Goal: Register for event/course

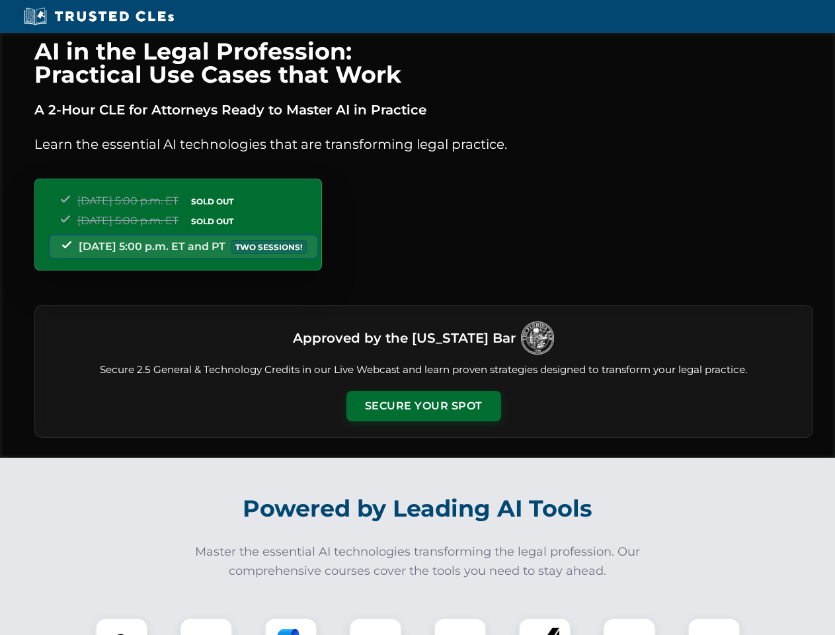
click at [423, 406] on button "Secure Your Spot" at bounding box center [424, 406] width 155 height 30
click at [122, 626] on img at bounding box center [122, 644] width 38 height 38
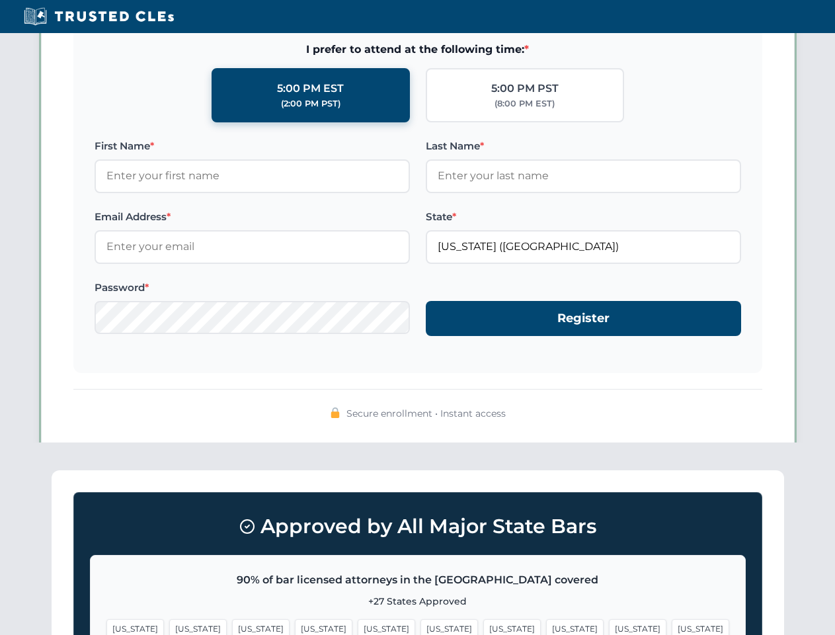
click at [483, 626] on span "[US_STATE]" at bounding box center [512, 628] width 58 height 19
click at [609, 626] on span "[US_STATE]" at bounding box center [638, 628] width 58 height 19
